Goal: Find specific page/section

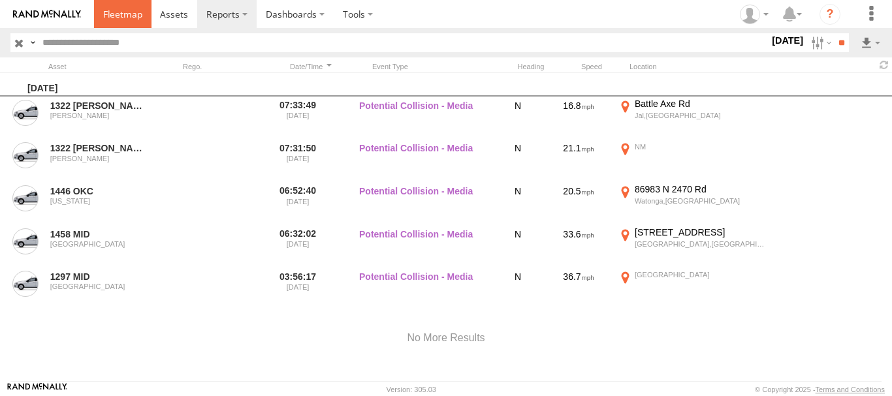
click at [135, 15] on span at bounding box center [122, 14] width 39 height 12
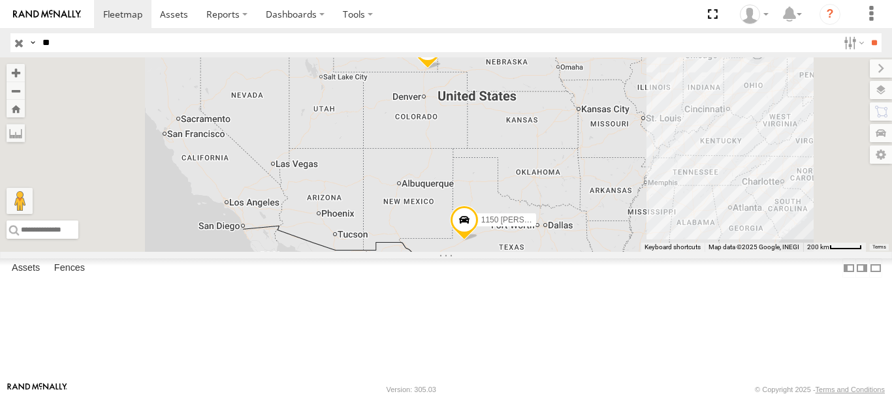
type input "*"
type input "****"
click at [867, 33] on input "**" at bounding box center [874, 42] width 15 height 19
